Goal: Information Seeking & Learning: Understand process/instructions

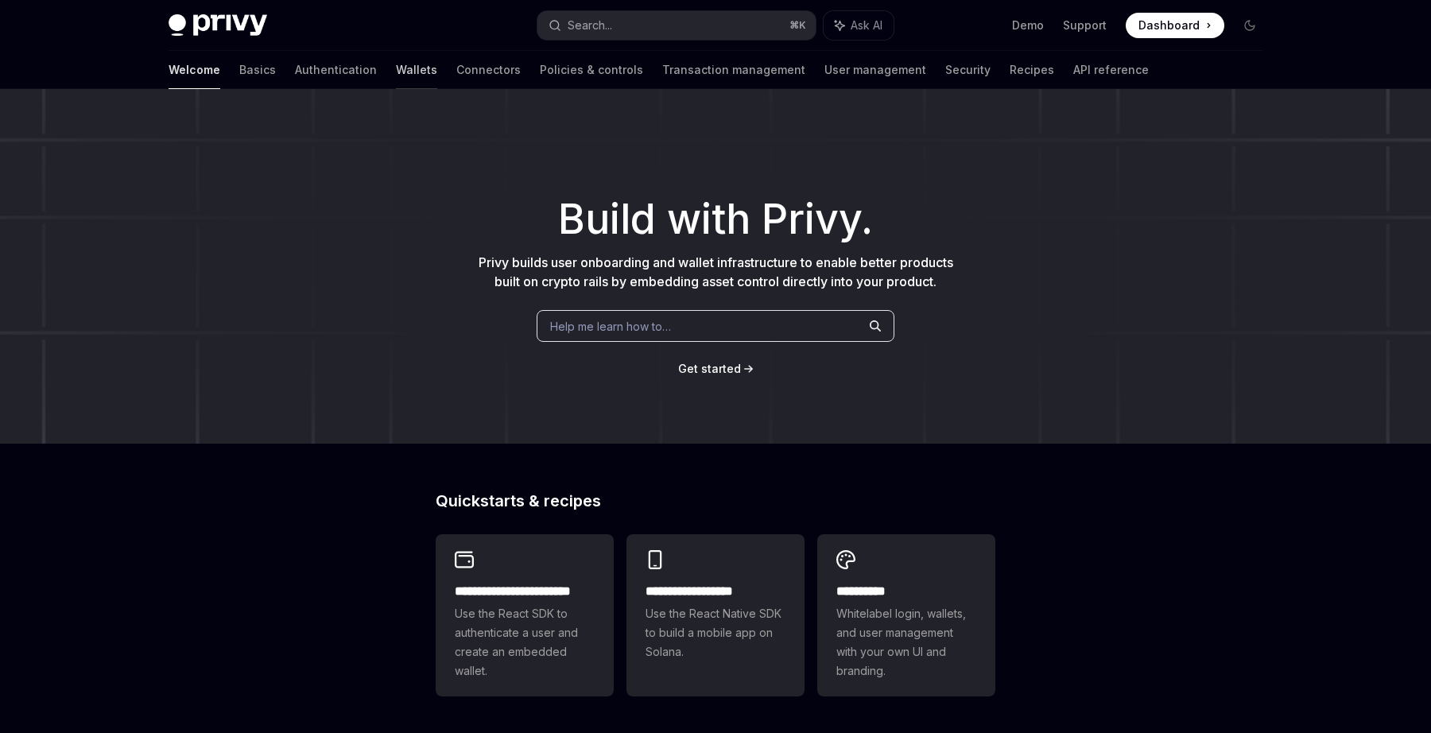
click at [396, 68] on link "Wallets" at bounding box center [416, 70] width 41 height 38
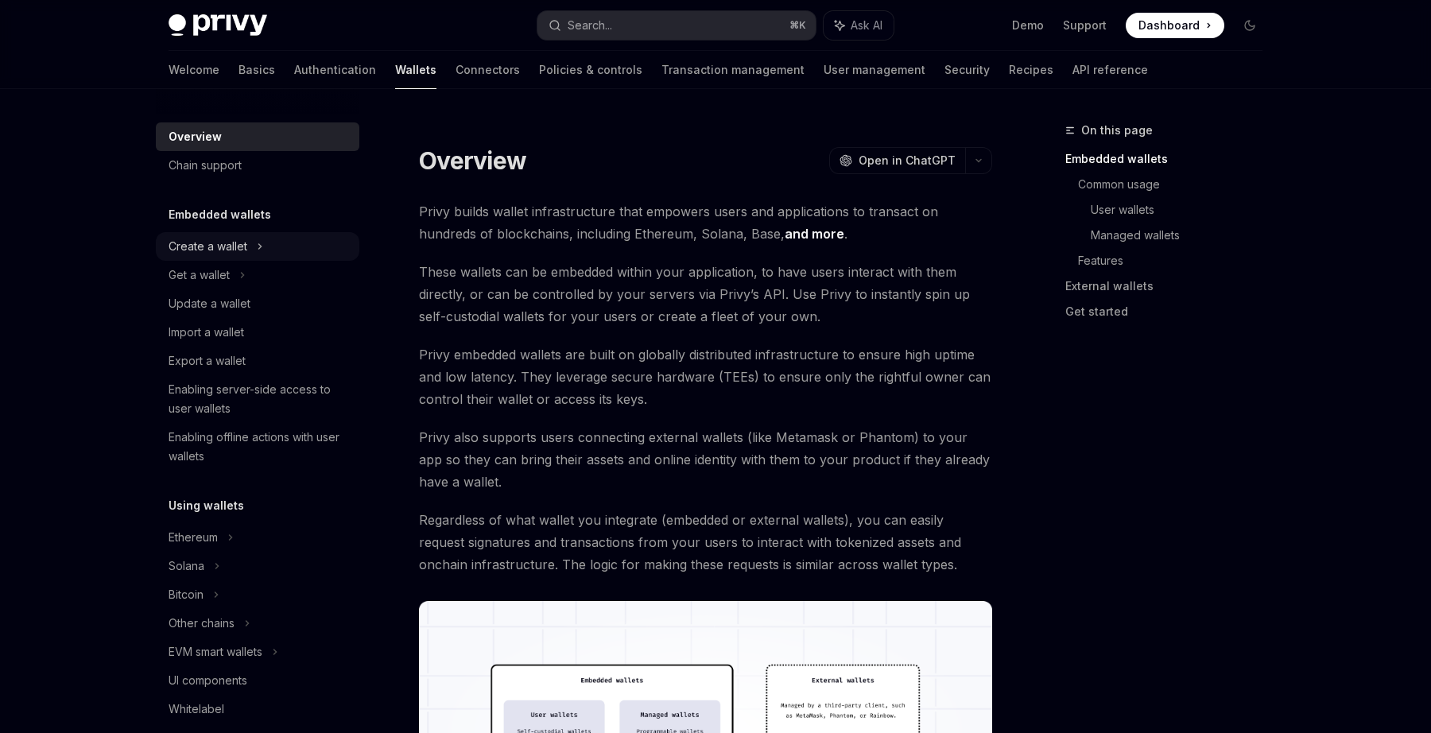
click at [225, 243] on div "Create a wallet" at bounding box center [208, 246] width 79 height 19
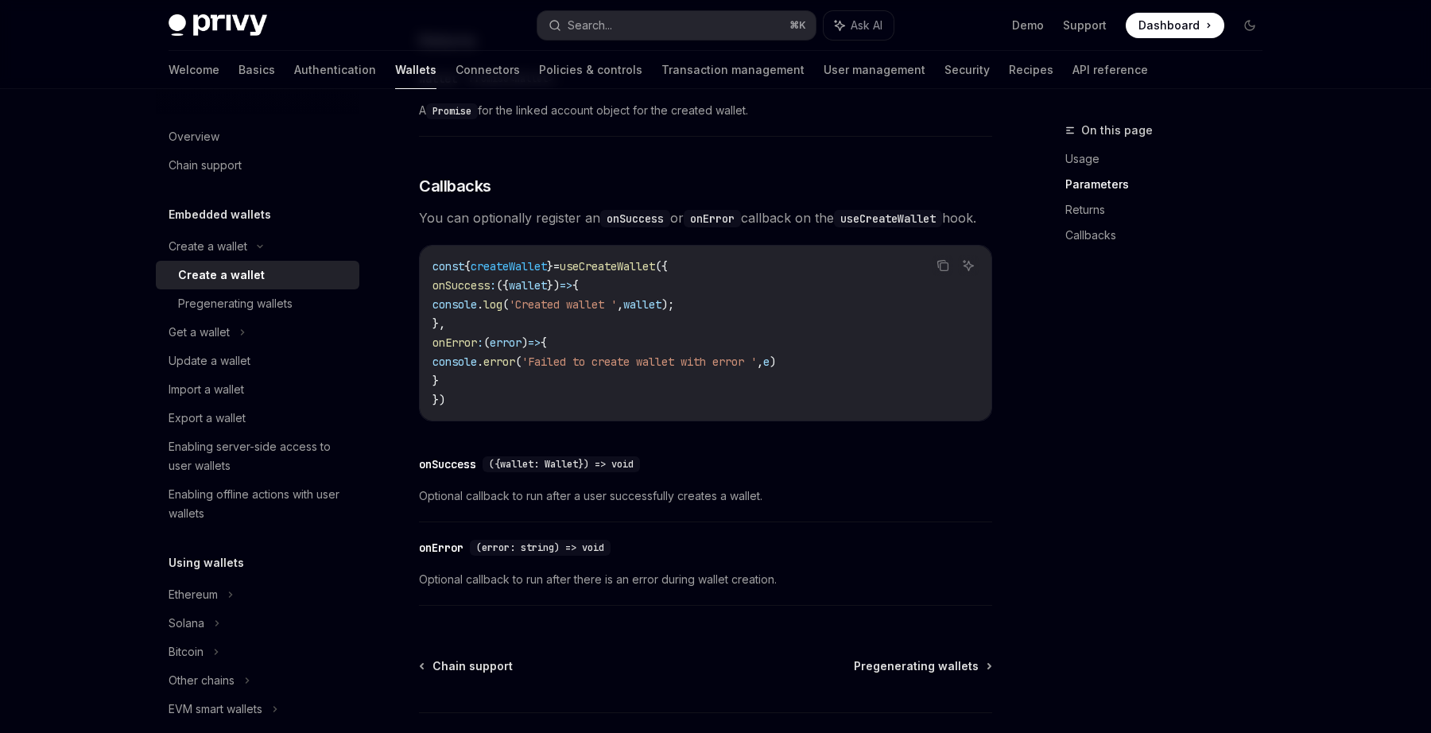
scroll to position [1168, 0]
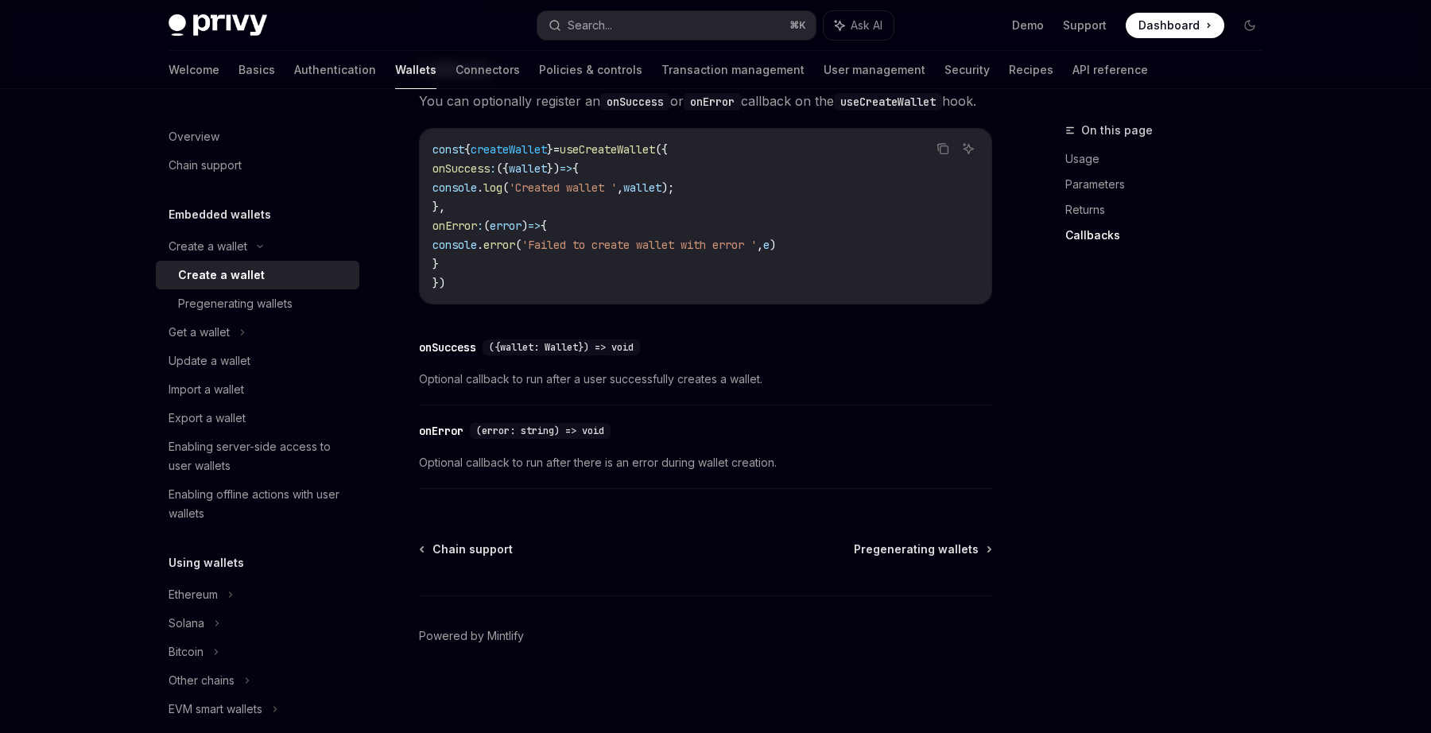
click at [631, 338] on div "​ onSuccess ({wallet: Wallet}) => void" at bounding box center [697, 347] width 557 height 19
click at [200, 328] on div "Get a wallet" at bounding box center [199, 332] width 61 height 19
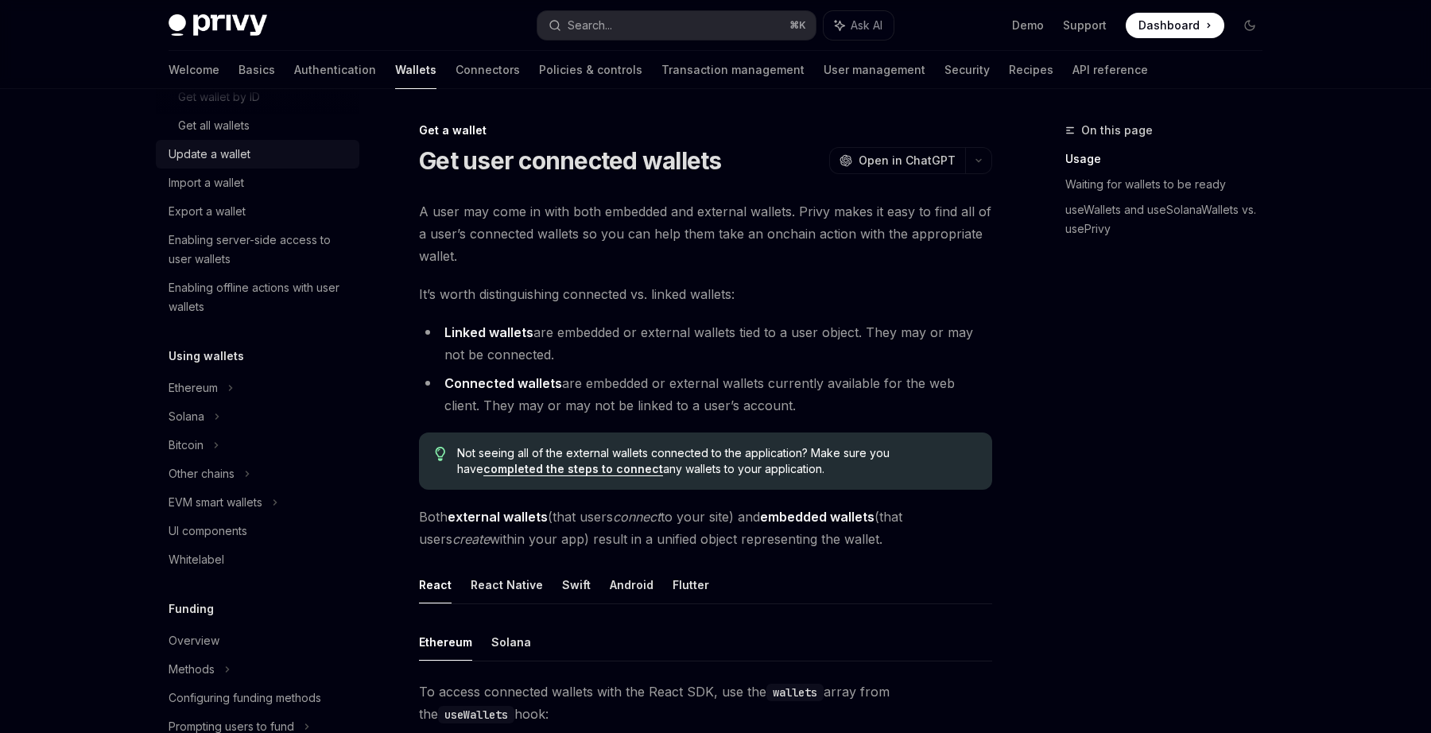
scroll to position [297, 0]
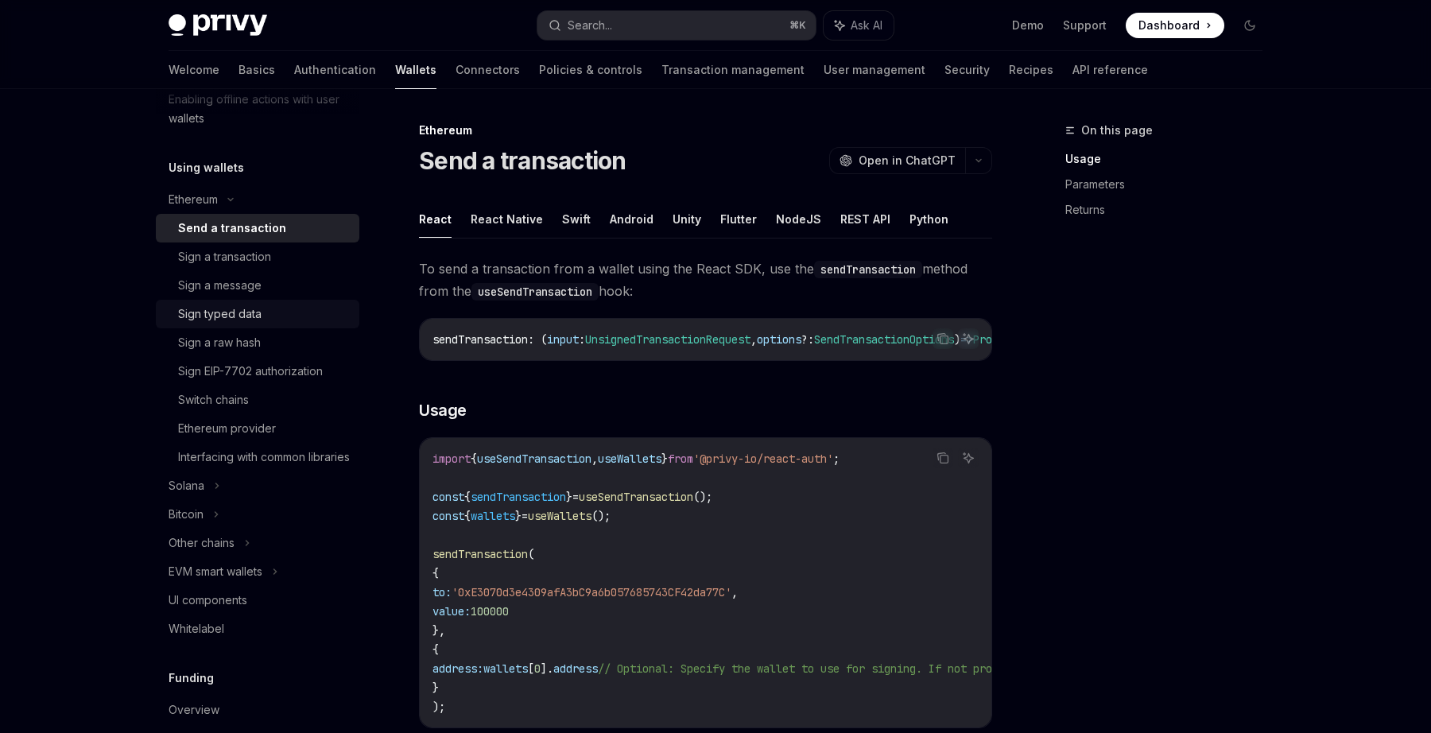
scroll to position [514, 0]
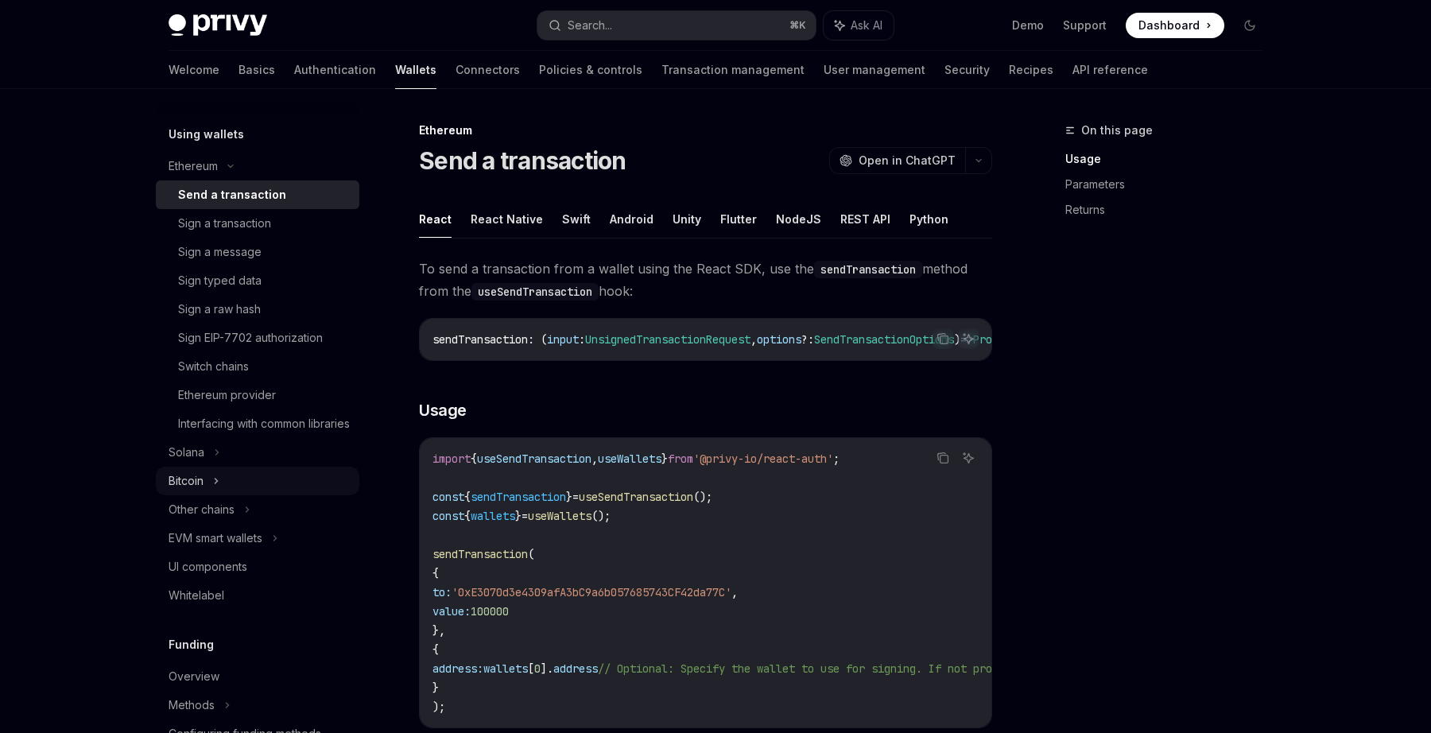
click at [201, 491] on div "Bitcoin" at bounding box center [186, 480] width 35 height 19
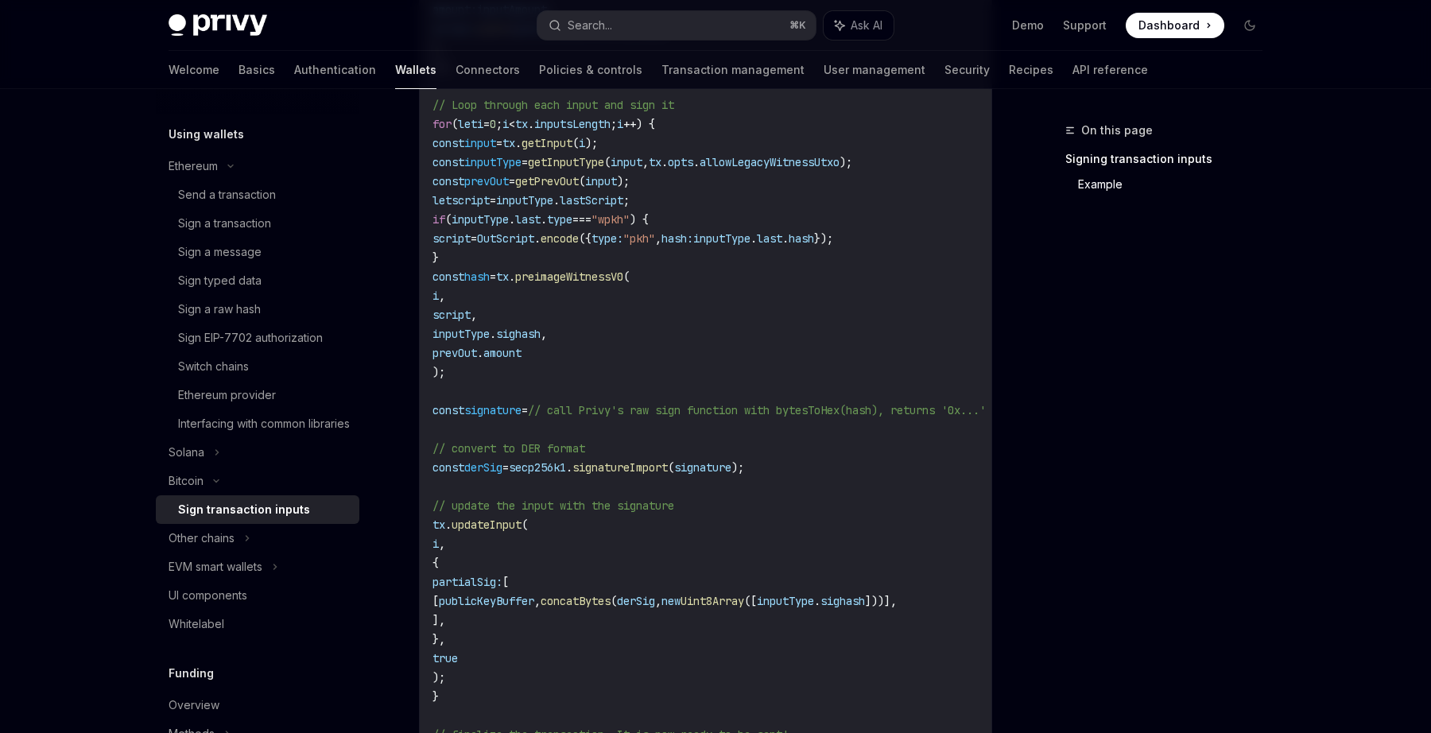
scroll to position [904, 0]
click at [221, 192] on div "Send a transaction" at bounding box center [227, 194] width 98 height 19
type textarea "*"
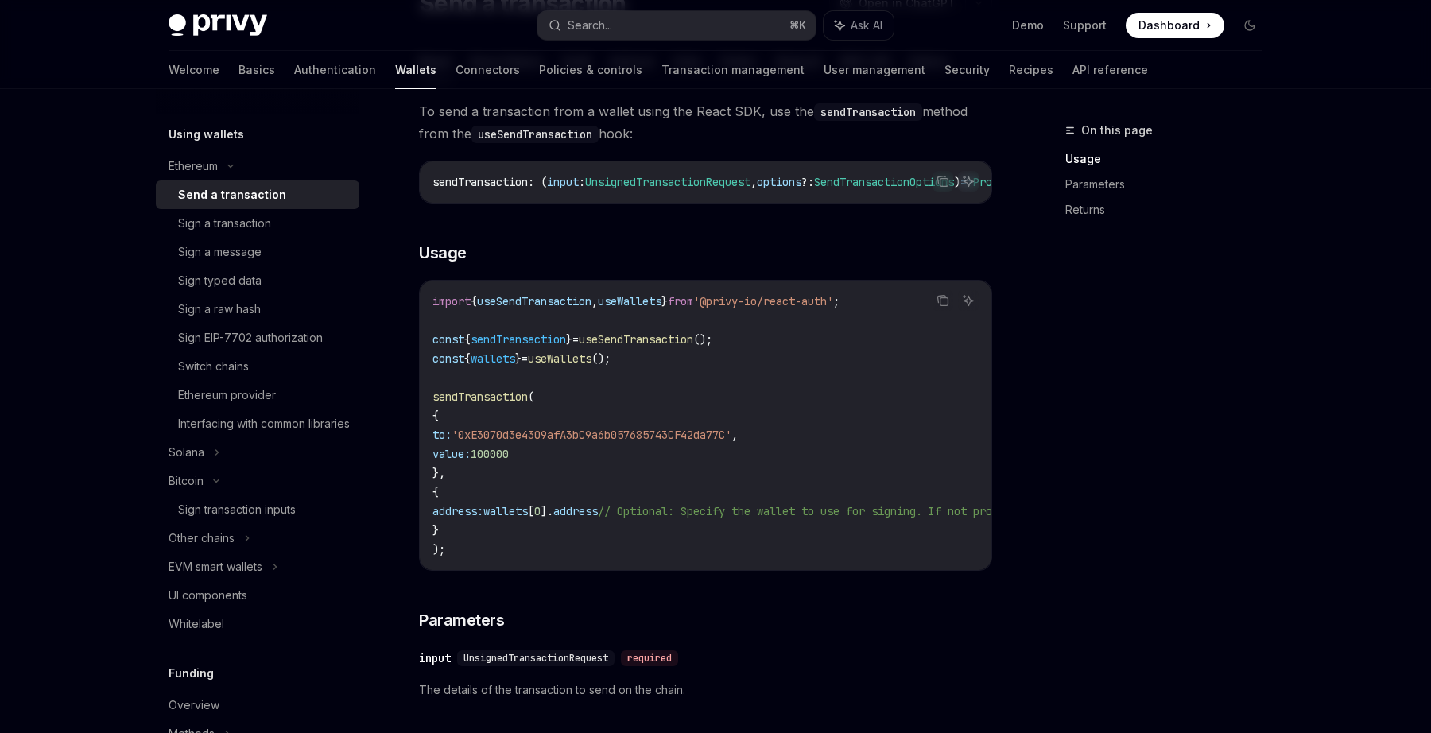
scroll to position [159, 0]
click at [651, 254] on h3 "​ Usage" at bounding box center [705, 251] width 573 height 22
click at [1170, 324] on div "On this page Usage Parameters Returns" at bounding box center [1155, 427] width 242 height 612
click at [825, 434] on code "import { useSendTransaction , useWallets } from '@privy-io/react-auth' ; const …" at bounding box center [849, 423] width 833 height 267
